Goal: Check status: Check status

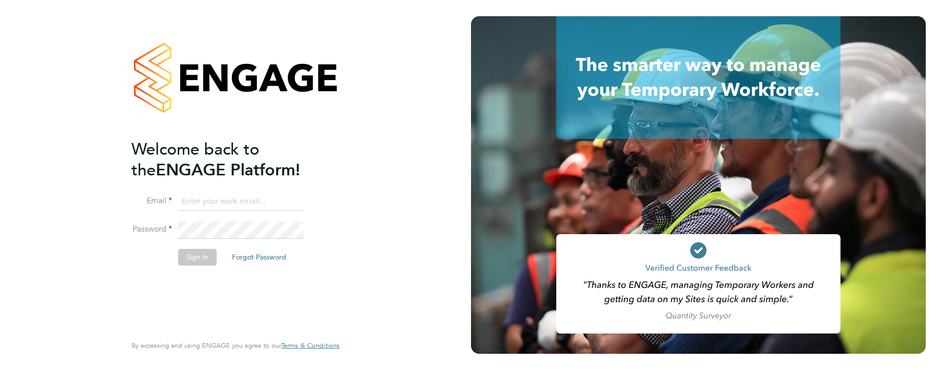
paste input "[EMAIL_ADDRESS][DOMAIN_NAME]"
type input "[EMAIL_ADDRESS][DOMAIN_NAME]"
click at [195, 259] on button "Sign In" at bounding box center [197, 257] width 39 height 16
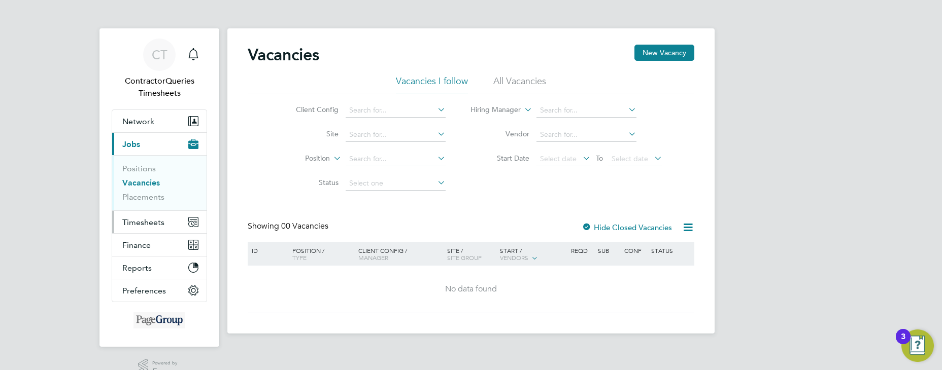
click at [159, 223] on span "Timesheets" at bounding box center [143, 223] width 42 height 10
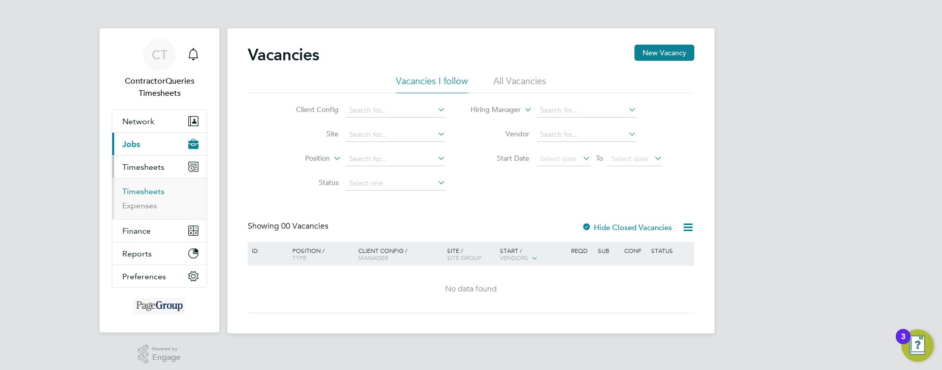
click at [149, 190] on link "Timesheets" at bounding box center [143, 192] width 42 height 10
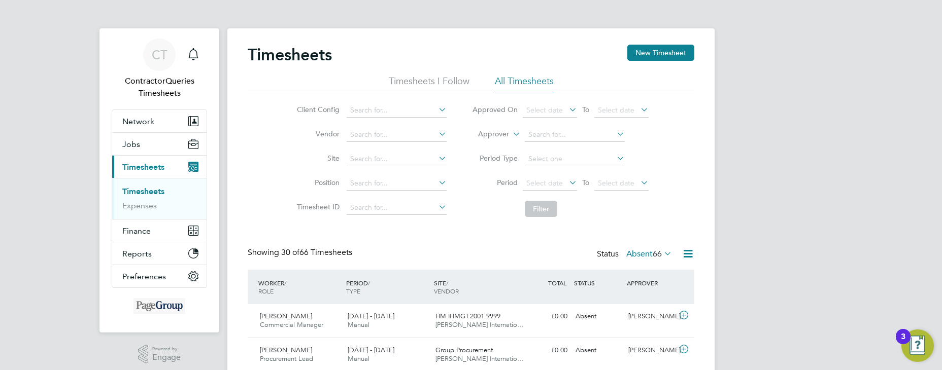
click at [534, 80] on li "All Timesheets" at bounding box center [524, 84] width 59 height 18
click at [544, 180] on span "Select date" at bounding box center [544, 183] width 37 height 9
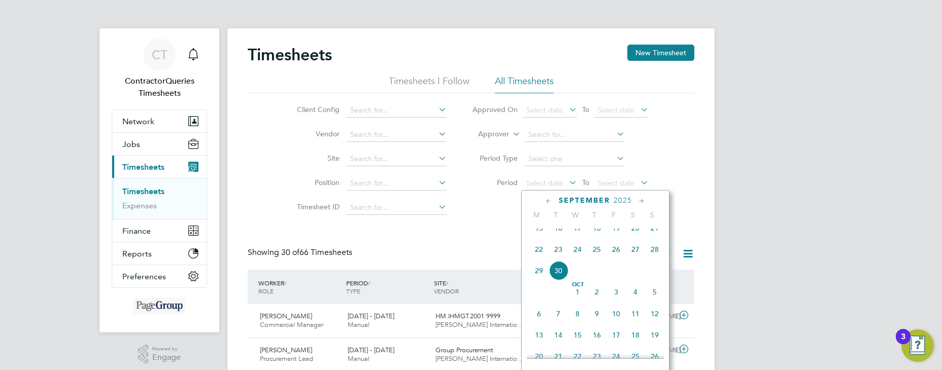
click at [554, 259] on span "23" at bounding box center [558, 249] width 19 height 19
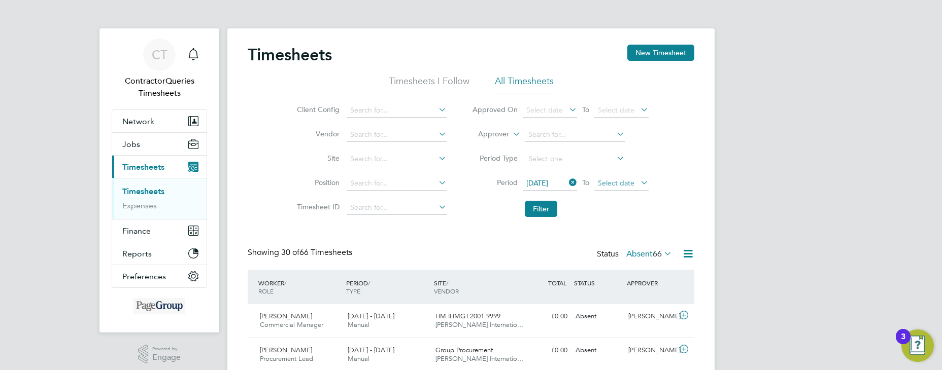
click at [598, 183] on span "Select date" at bounding box center [616, 183] width 37 height 9
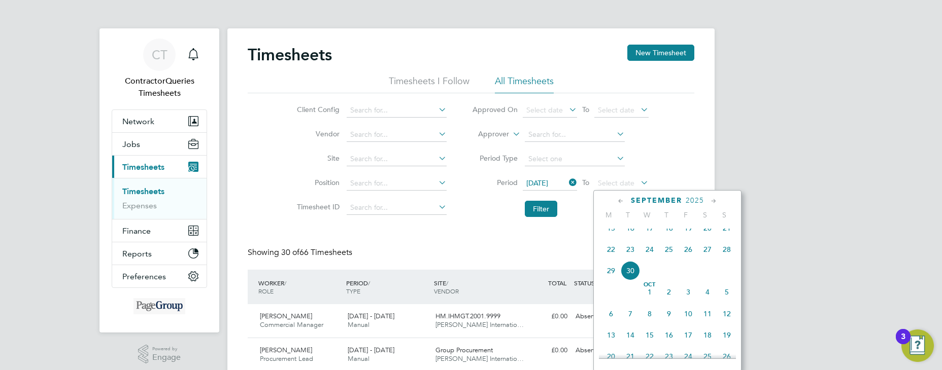
click at [631, 279] on span "30" at bounding box center [630, 270] width 19 height 19
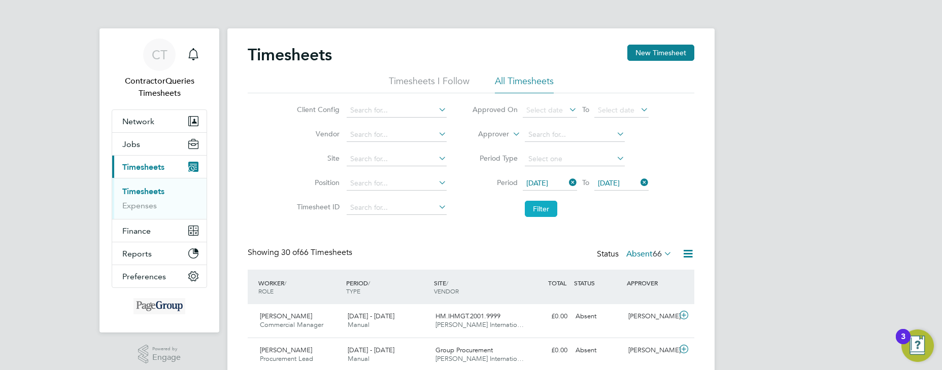
click at [548, 209] on button "Filter" at bounding box center [541, 209] width 32 height 16
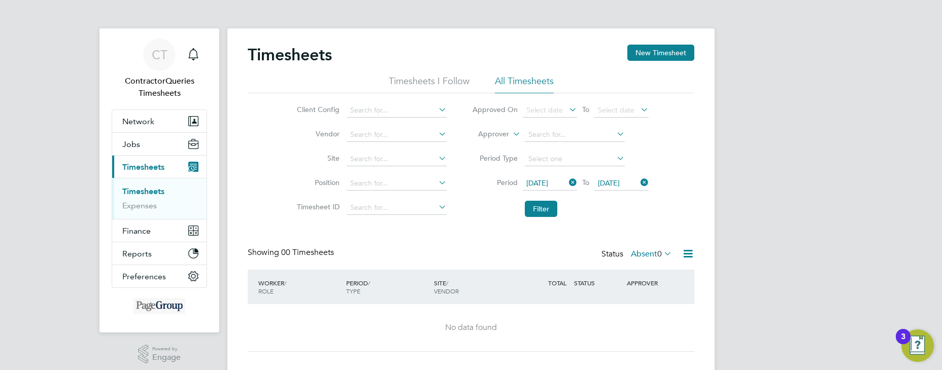
click at [654, 258] on label "Absent 0" at bounding box center [651, 254] width 41 height 10
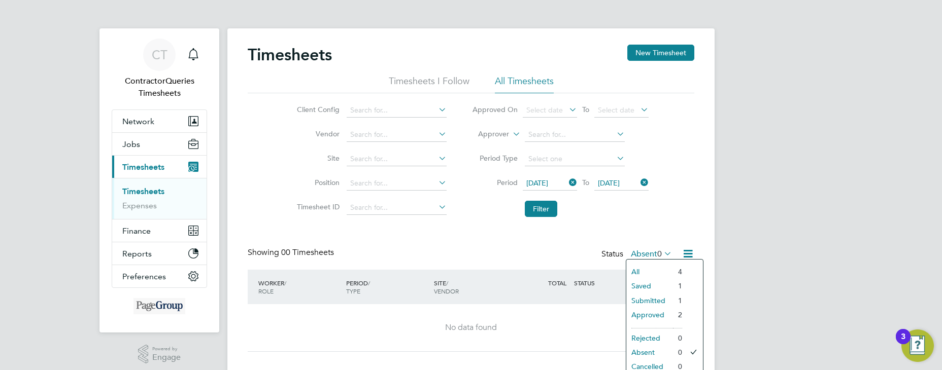
click at [652, 300] on li "Submitted" at bounding box center [649, 301] width 47 height 14
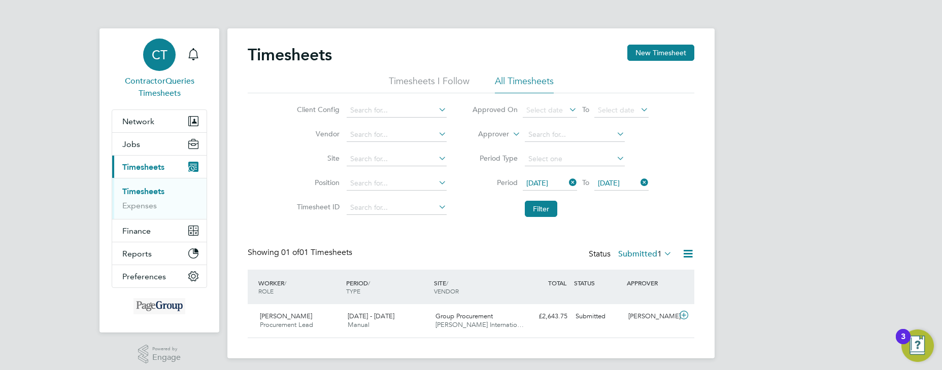
click at [168, 54] on div "CT" at bounding box center [159, 55] width 32 height 32
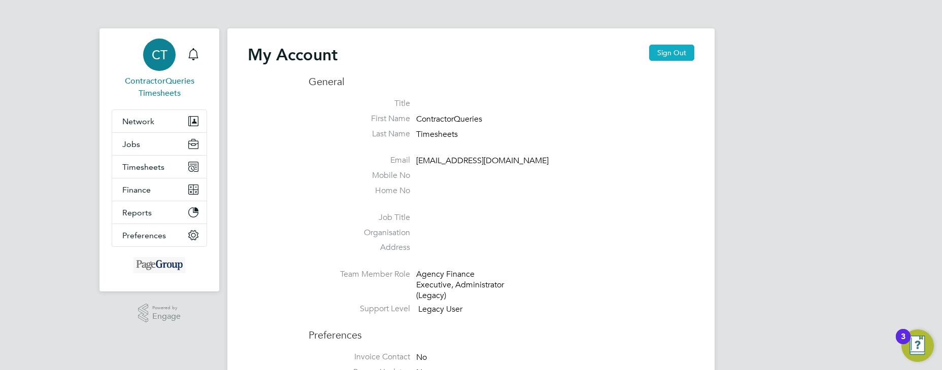
click at [688, 51] on button "Sign Out" at bounding box center [671, 53] width 45 height 16
